Goal: Find contact information: Find contact information

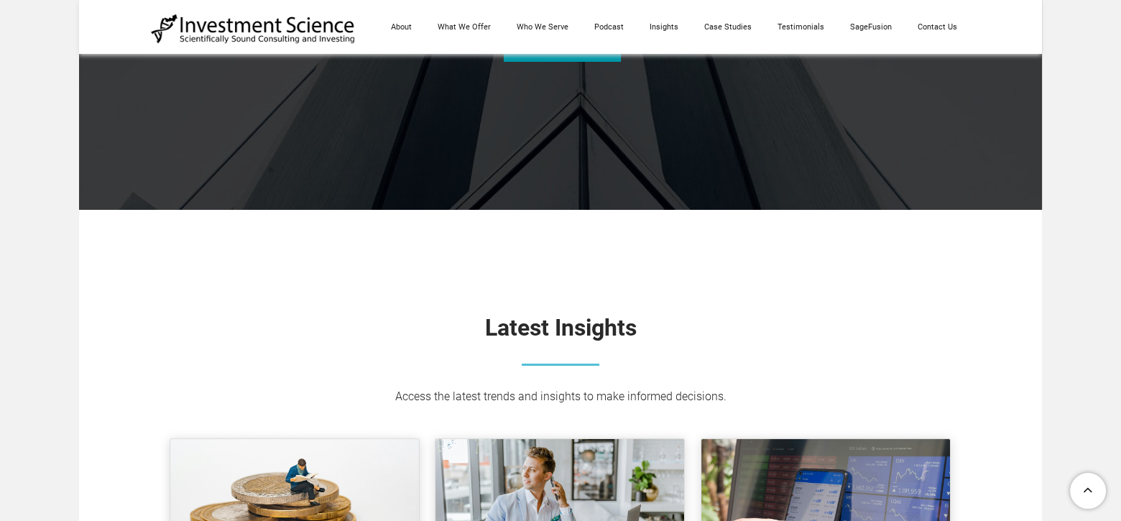
scroll to position [6835, 0]
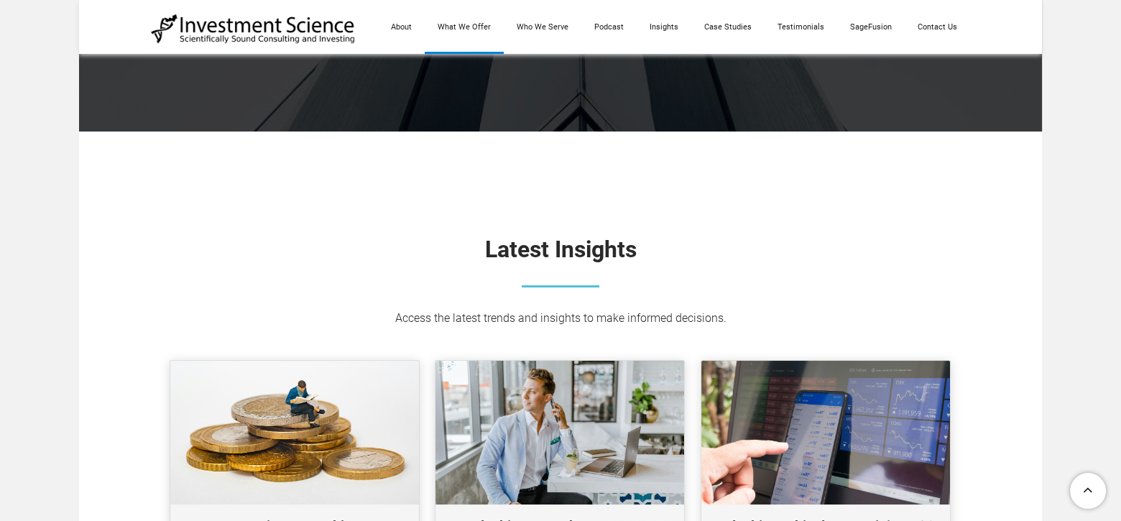
click at [463, 24] on link "What We Offer" at bounding box center [464, 27] width 79 height 54
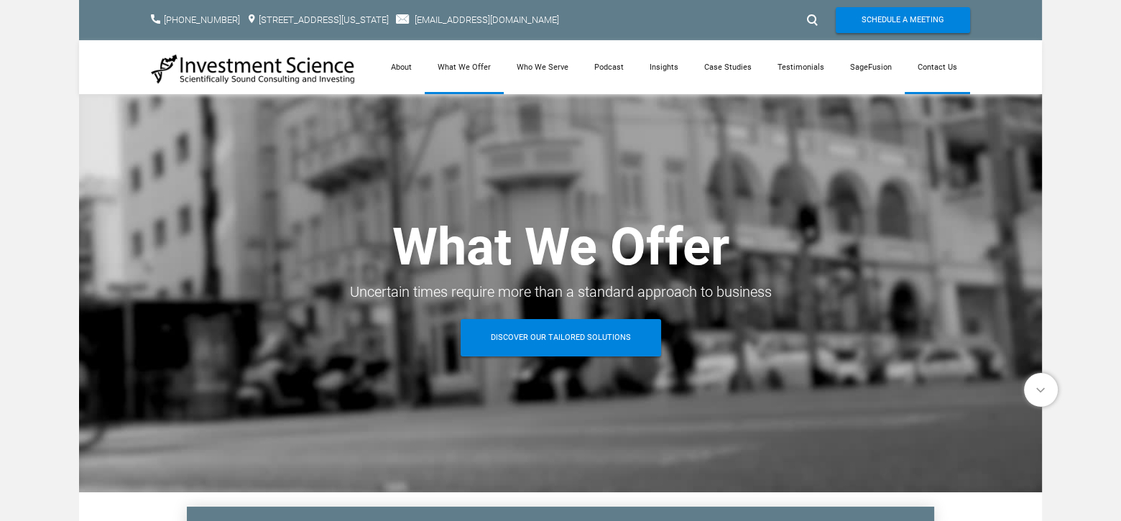
drag, startPoint x: 937, startPoint y: 63, endPoint x: 934, endPoint y: 84, distance: 21.0
click at [937, 63] on link "Contact Us" at bounding box center [937, 67] width 65 height 54
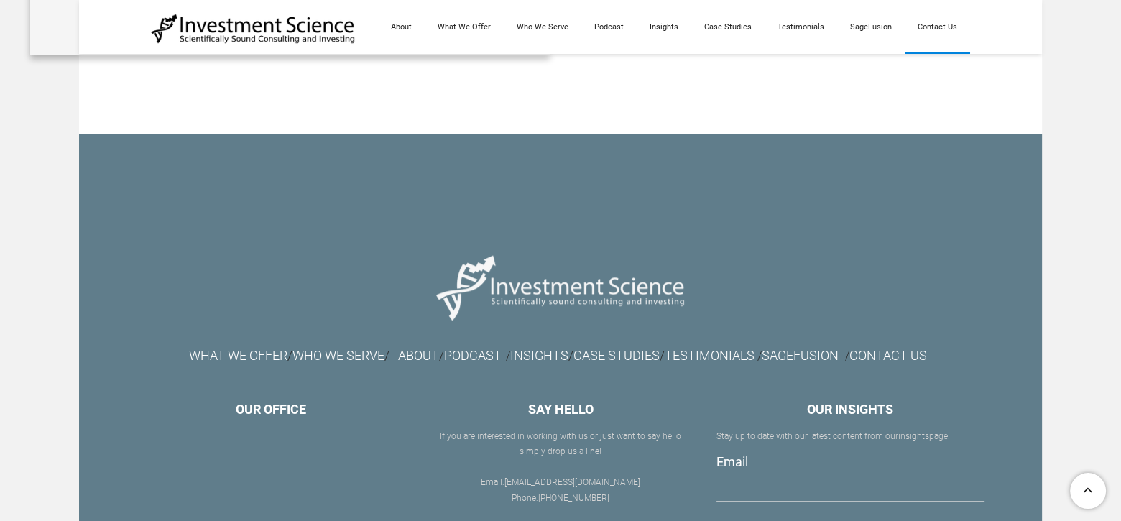
scroll to position [1208, 0]
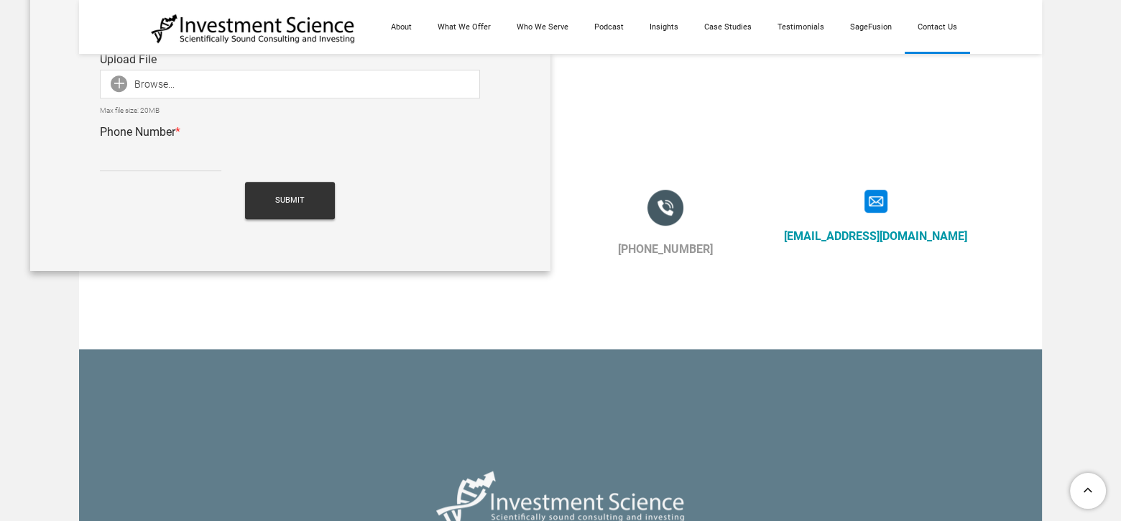
click at [878, 233] on link "[EMAIL_ADDRESS][DOMAIN_NAME]" at bounding box center [875, 236] width 183 height 14
